Goal: Communication & Community: Answer question/provide support

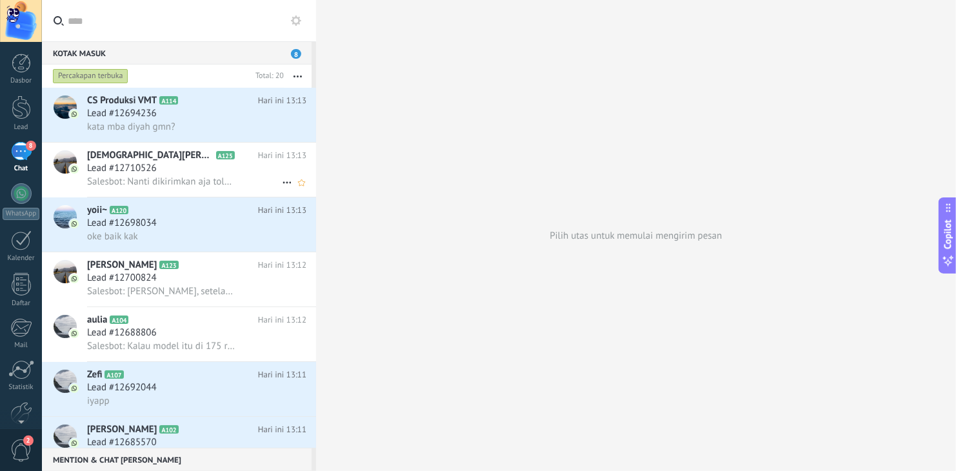
click at [219, 188] on span "Salesbot: Nanti dikirimkan aja tolong kalau sudah fix kak" at bounding box center [161, 182] width 148 height 12
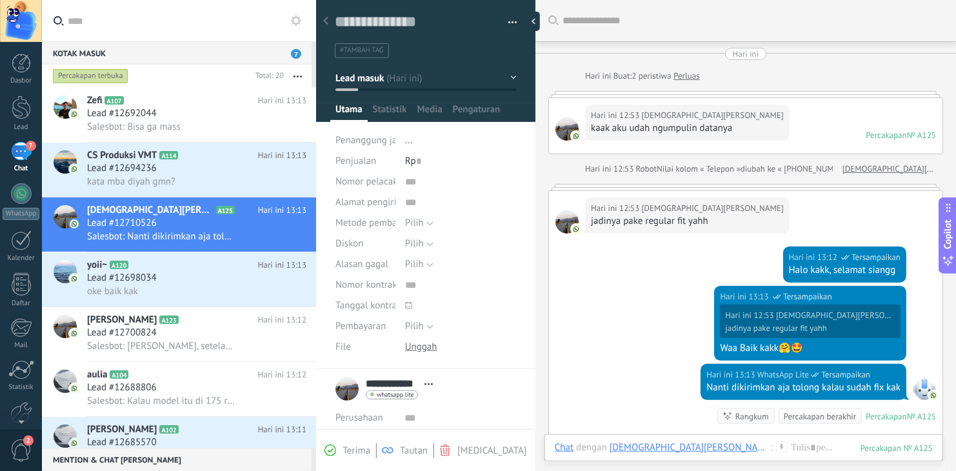
click at [297, 56] on span "7" at bounding box center [296, 54] width 10 height 10
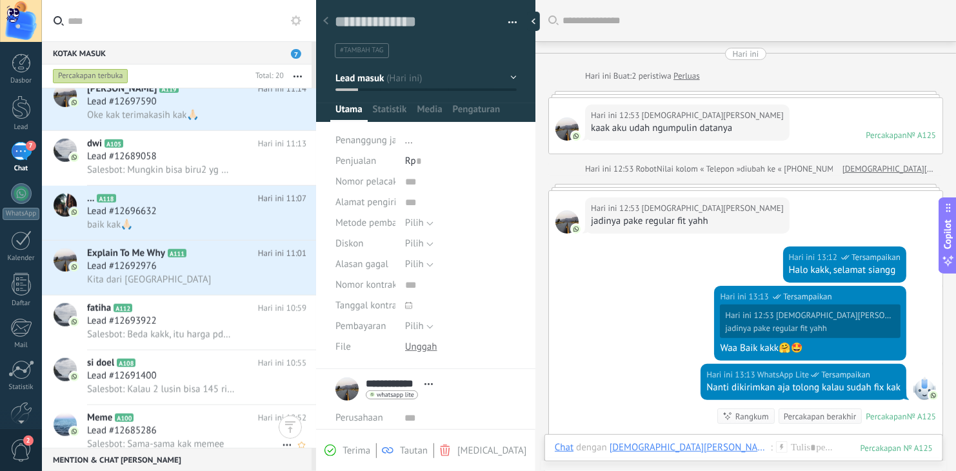
scroll to position [750, 0]
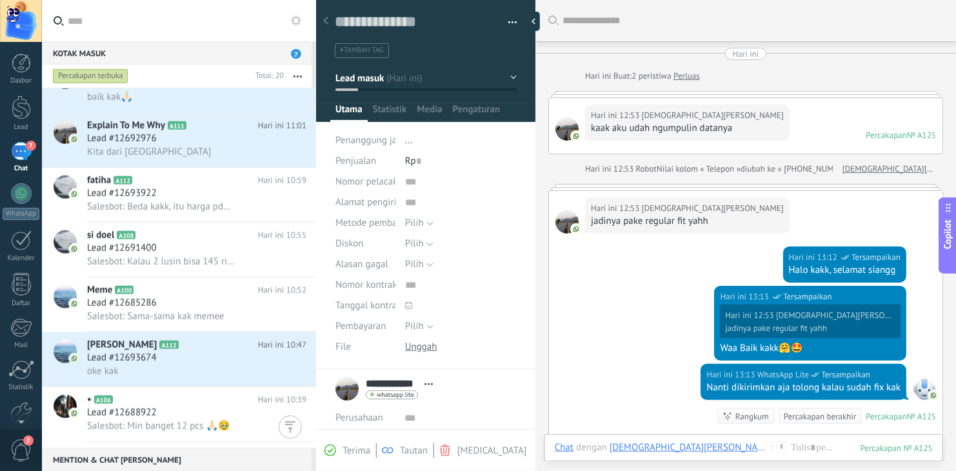
click at [294, 423] on div at bounding box center [290, 427] width 23 height 23
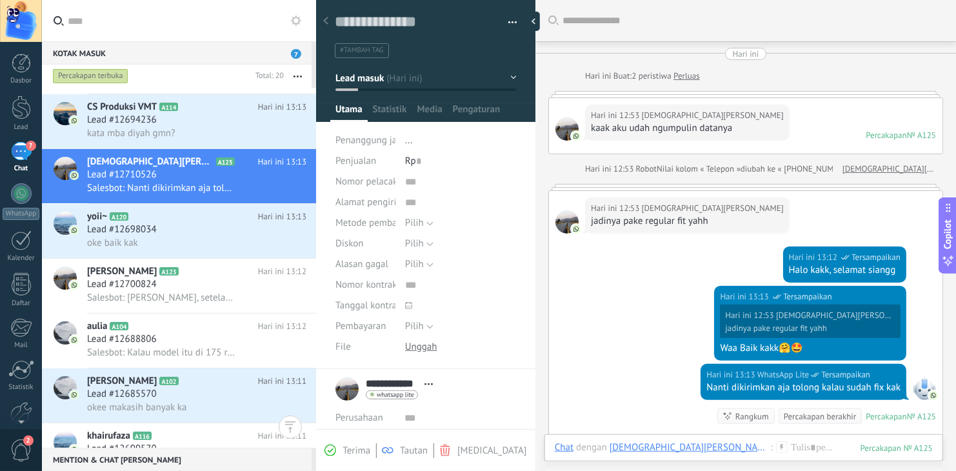
scroll to position [0, 0]
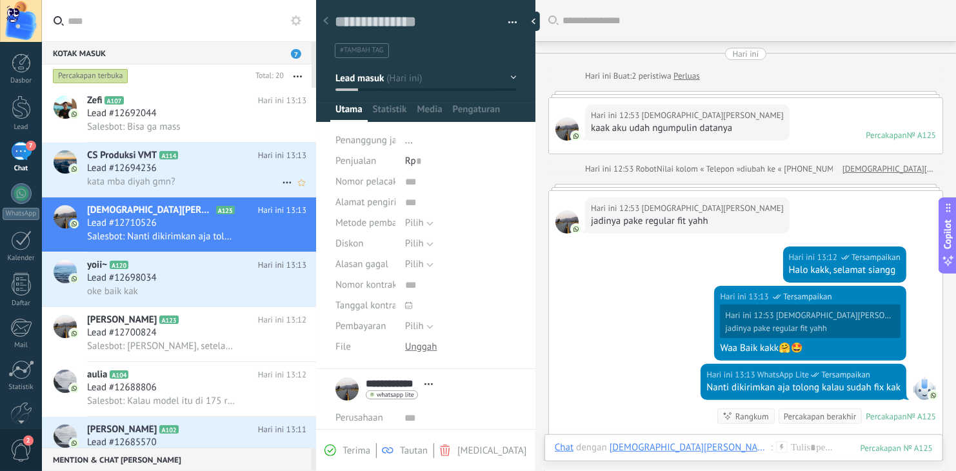
click at [197, 164] on div "Lead #12694236" at bounding box center [196, 168] width 219 height 13
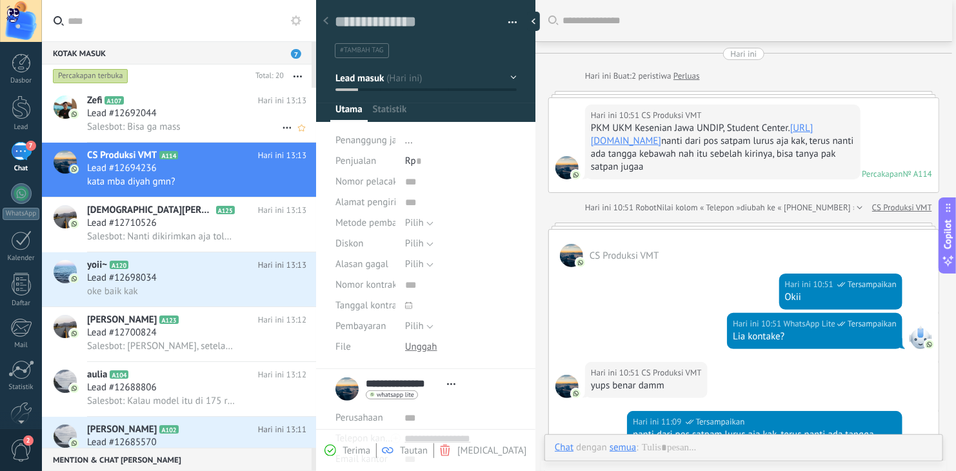
click at [209, 126] on div "Salesbot: Bisa ga mass" at bounding box center [196, 127] width 219 height 14
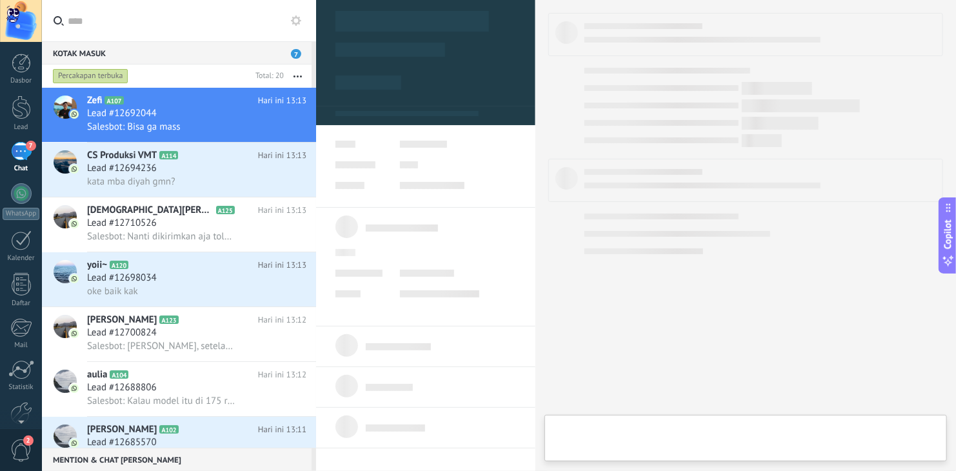
type textarea "**********"
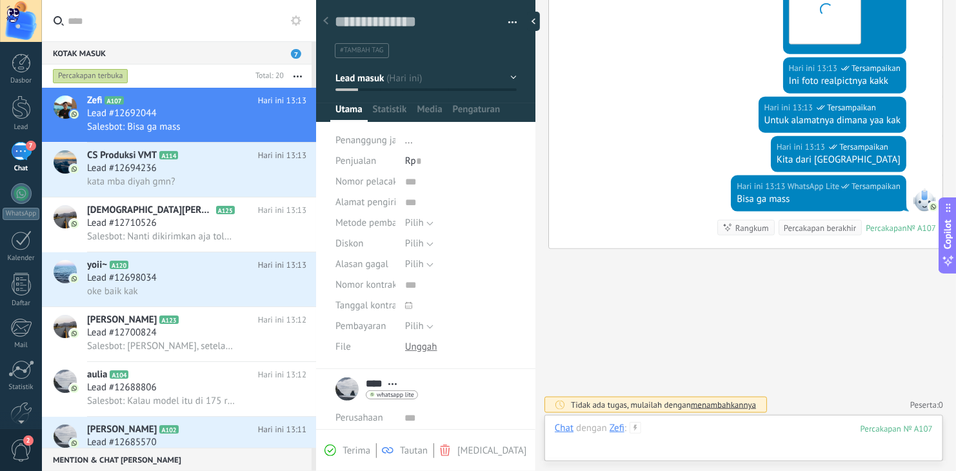
click at [673, 430] on div at bounding box center [744, 441] width 378 height 39
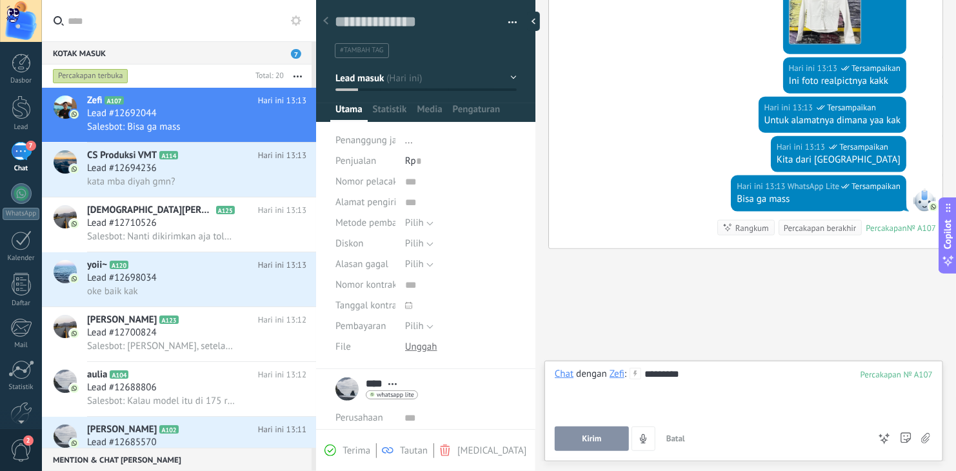
click at [589, 443] on span "Kirim" at bounding box center [591, 438] width 19 height 9
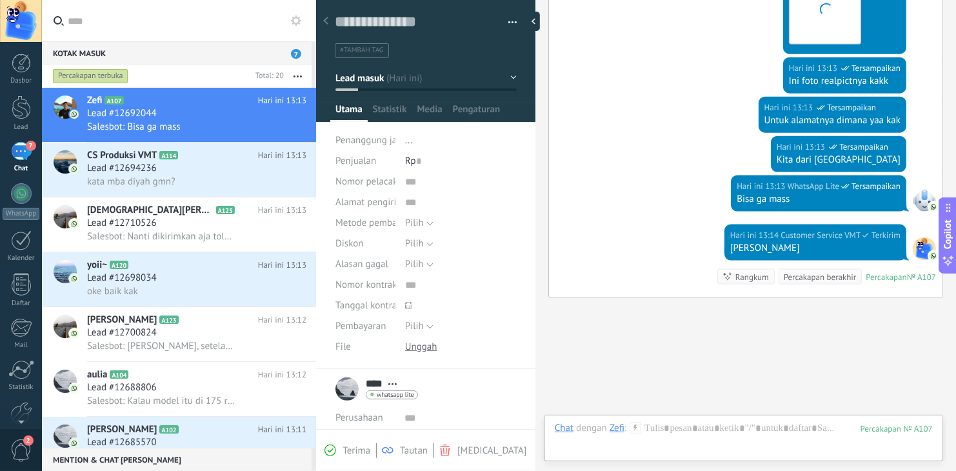
scroll to position [800, 0]
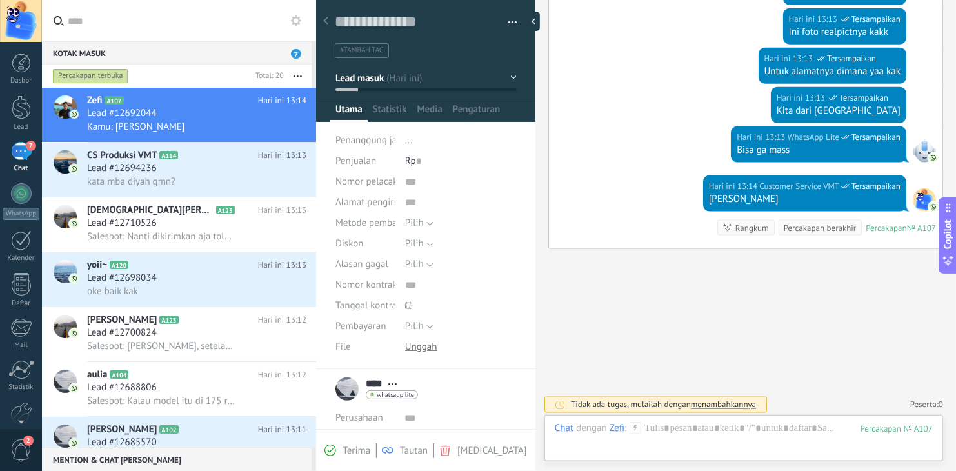
click at [924, 146] on div at bounding box center [924, 150] width 23 height 23
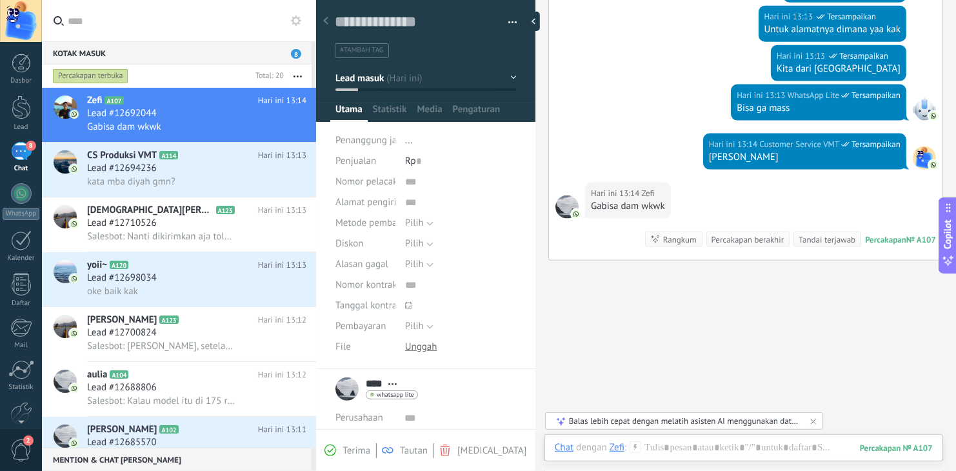
scroll to position [855, 0]
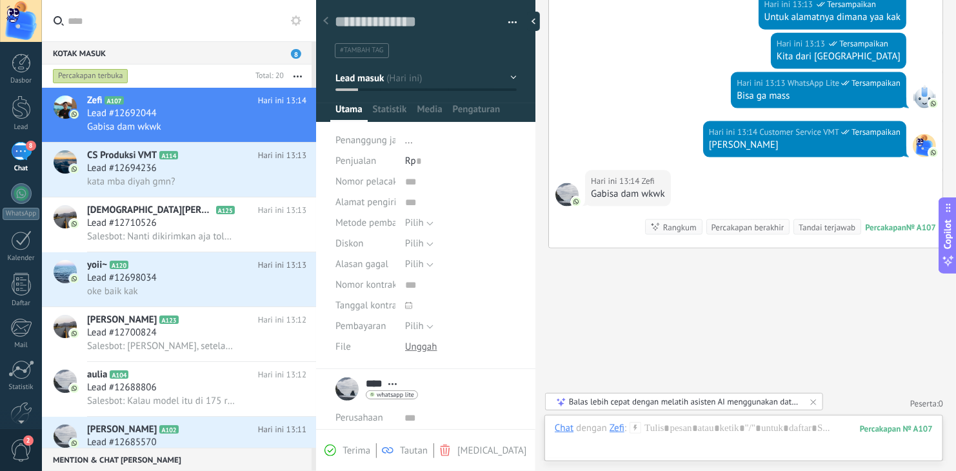
click at [296, 76] on icon "button" at bounding box center [298, 77] width 8 height 2
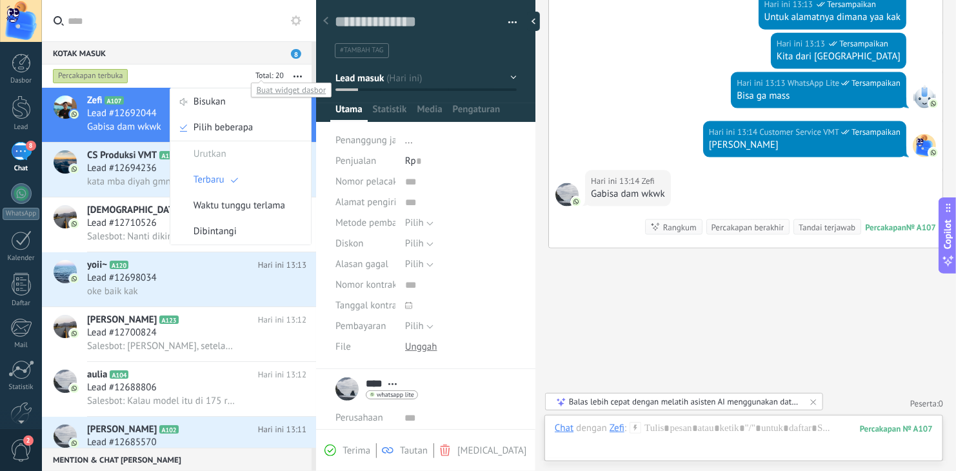
click at [274, 76] on div at bounding box center [269, 76] width 34 height 13
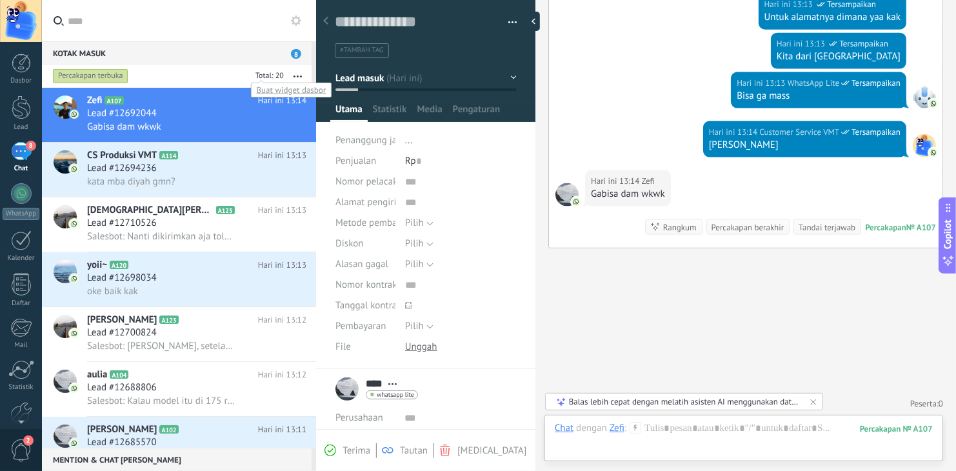
click at [274, 76] on div at bounding box center [269, 76] width 34 height 13
click at [294, 77] on button "button" at bounding box center [298, 76] width 28 height 23
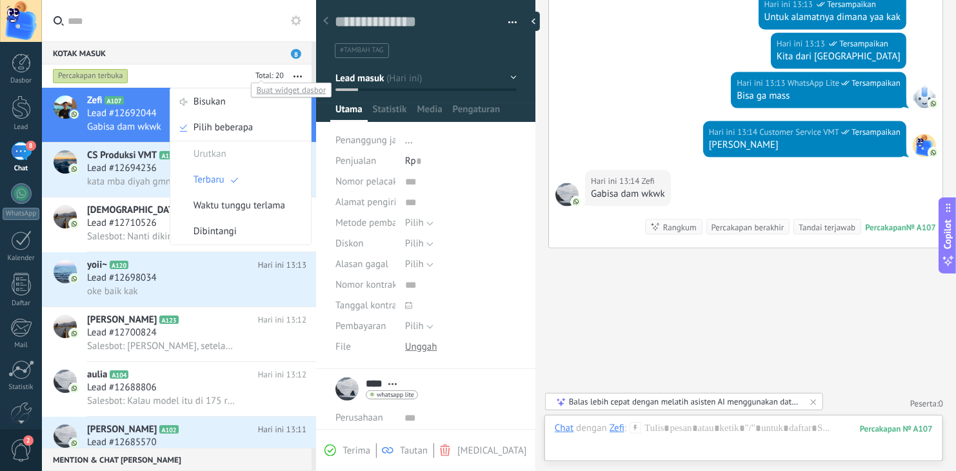
click at [281, 76] on div at bounding box center [269, 76] width 34 height 13
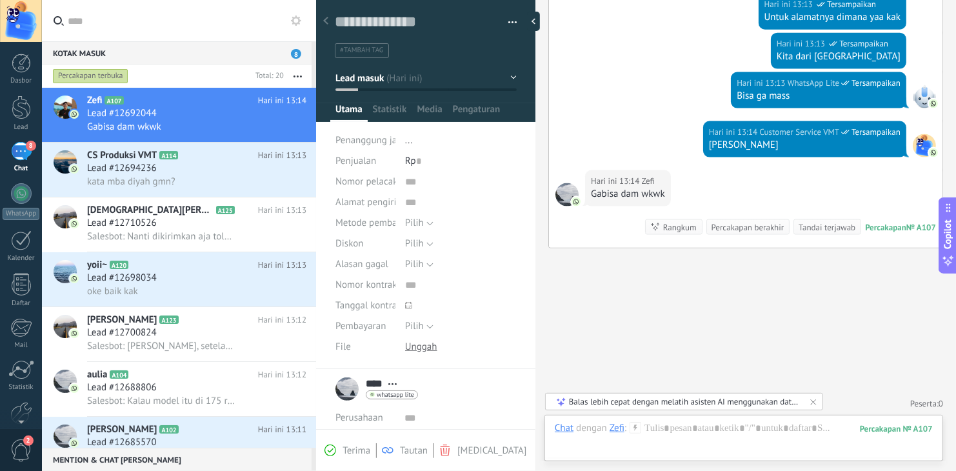
click at [97, 76] on div "Percakapan terbuka" at bounding box center [91, 75] width 76 height 15
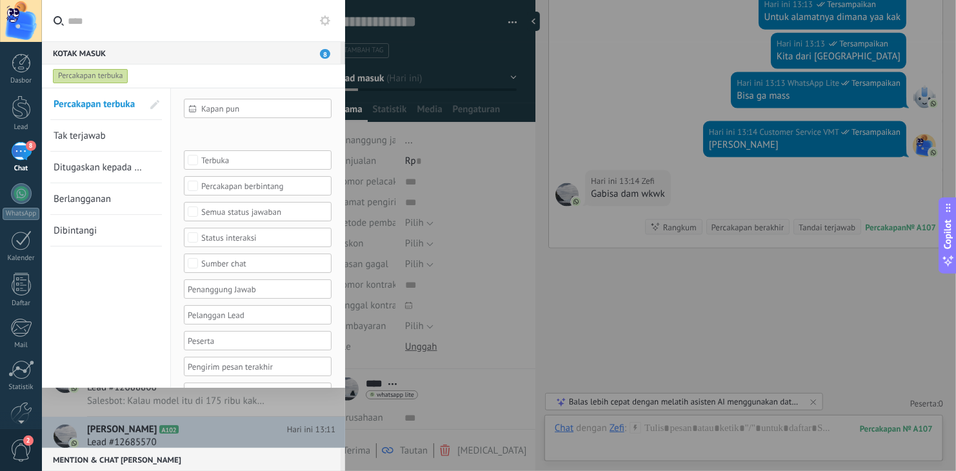
click at [110, 79] on div "Percakapan terbuka" at bounding box center [91, 75] width 76 height 15
click at [255, 76] on div "Percakapan terbuka" at bounding box center [181, 76] width 263 height 23
click at [430, 105] on div at bounding box center [478, 235] width 956 height 471
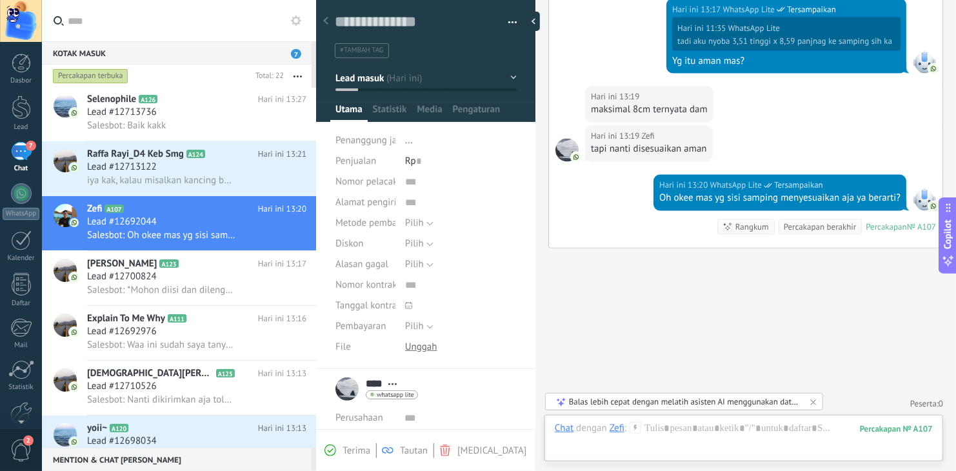
scroll to position [0, 0]
